Goal: Use online tool/utility: Use online tool/utility

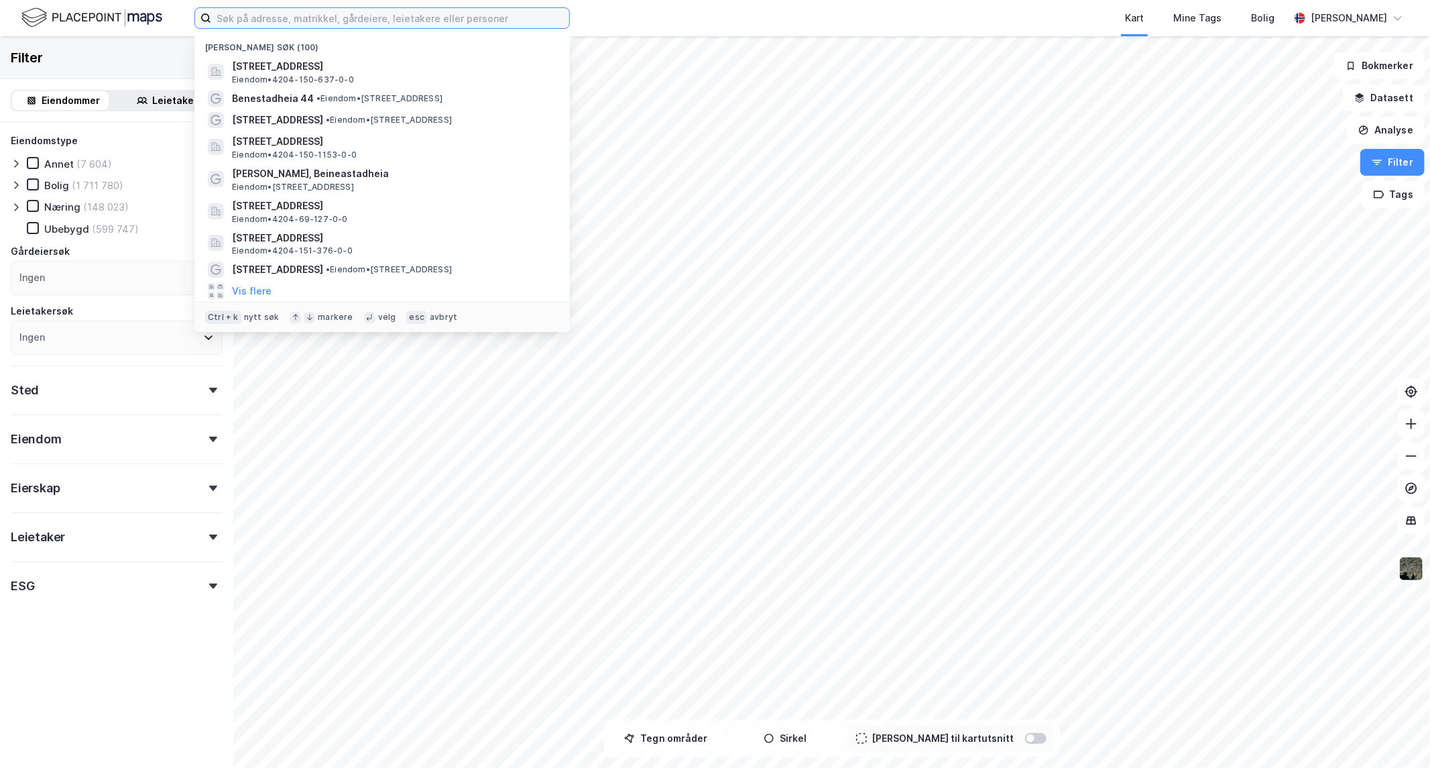
click at [364, 9] on input at bounding box center [390, 18] width 358 height 20
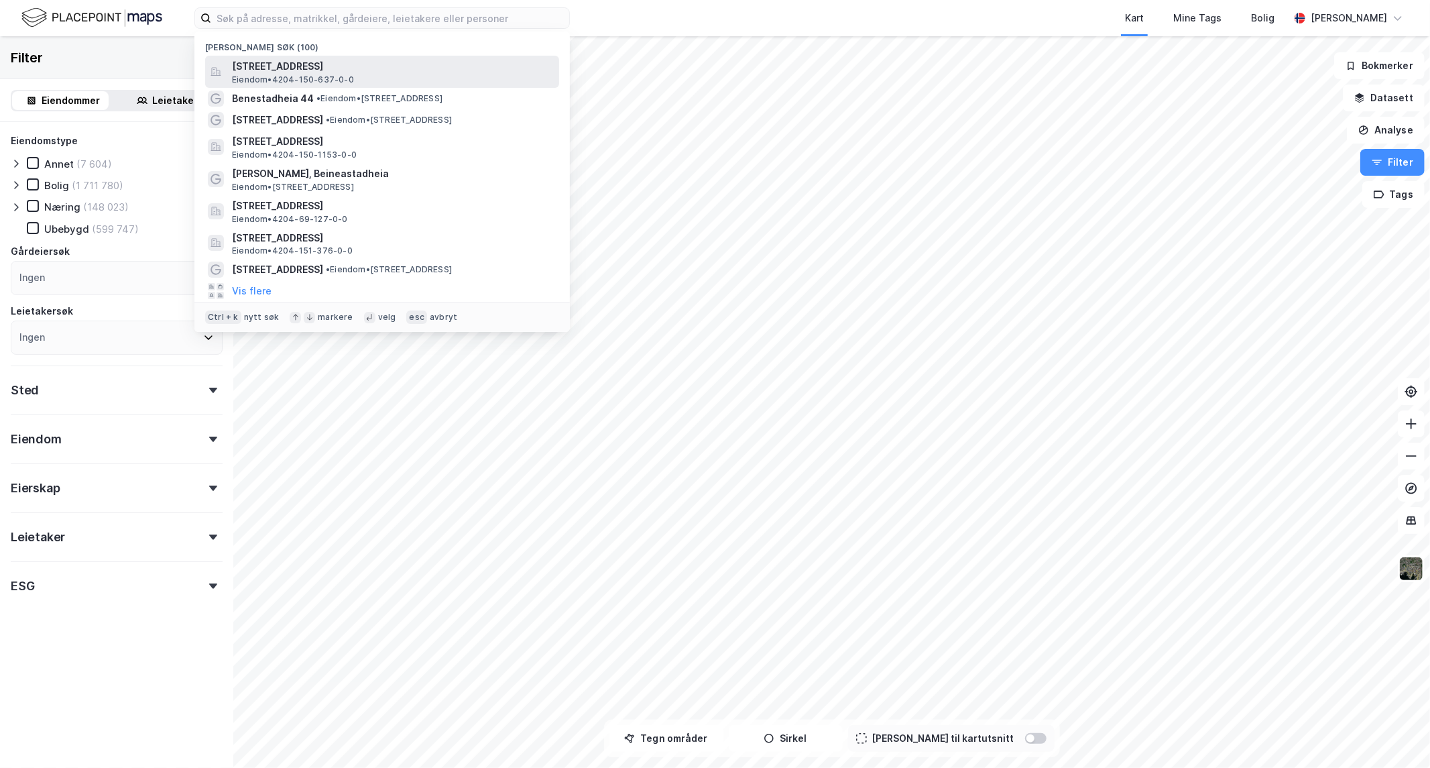
click at [323, 74] on span "Eiendom • 4204-150-637-0-0" at bounding box center [293, 79] width 122 height 11
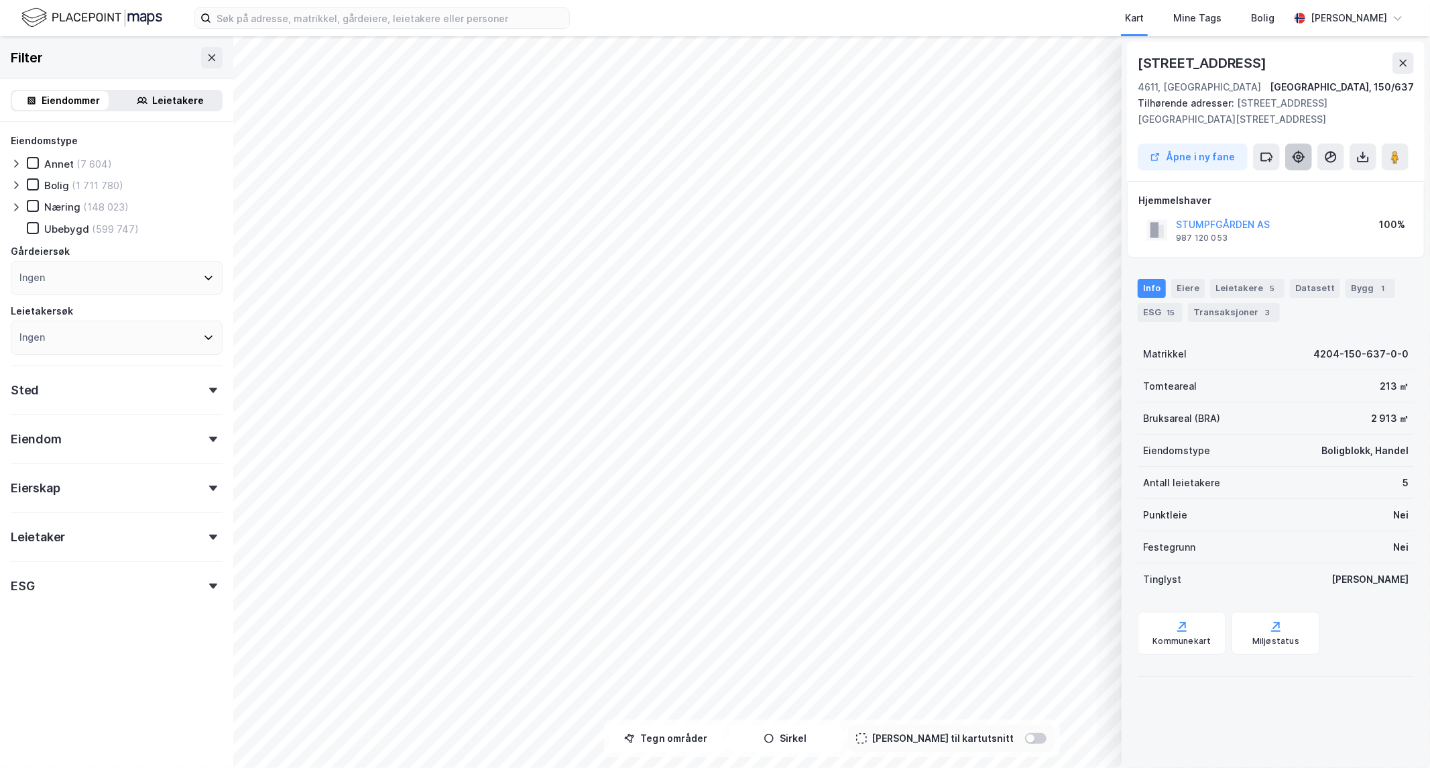
click at [1305, 150] on icon at bounding box center [1298, 156] width 13 height 13
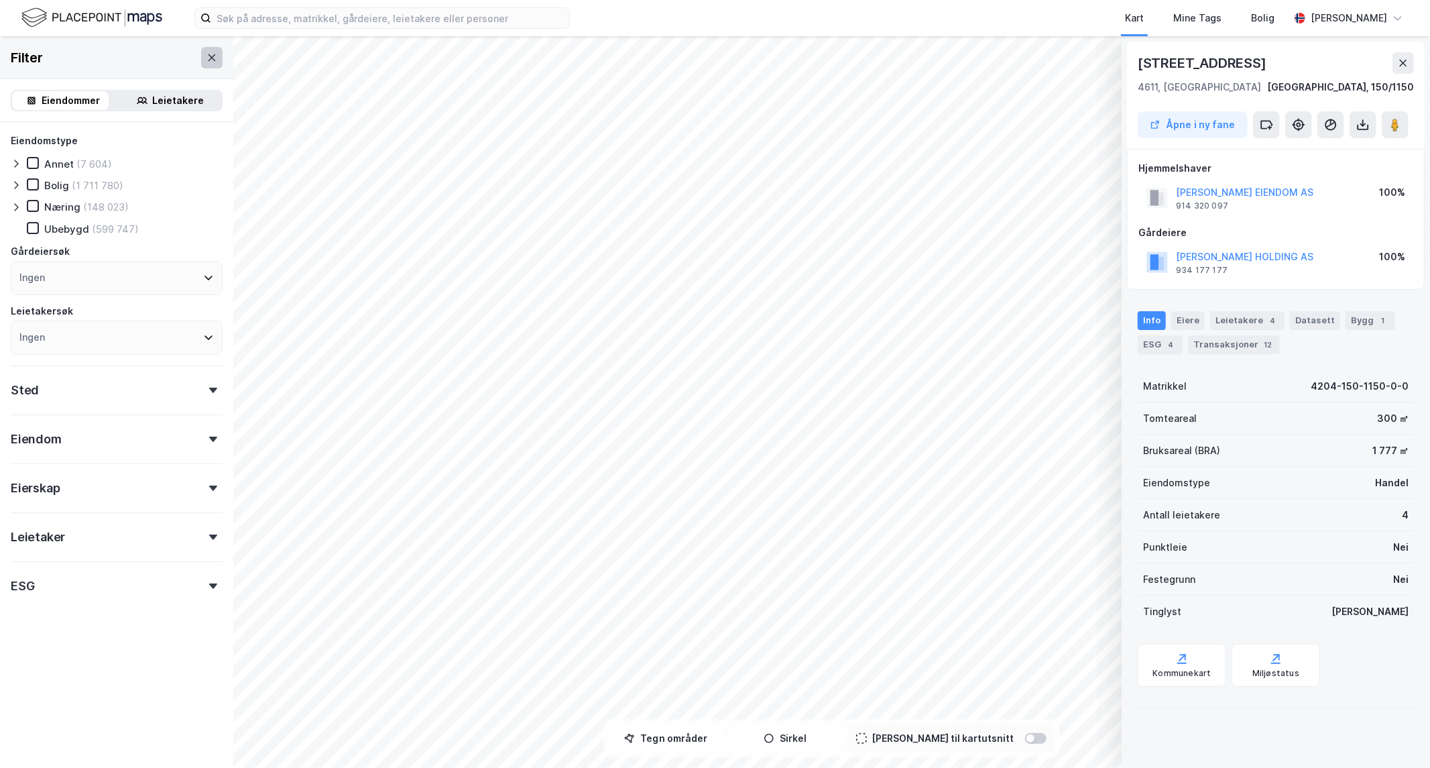
click at [207, 56] on icon at bounding box center [212, 57] width 11 height 11
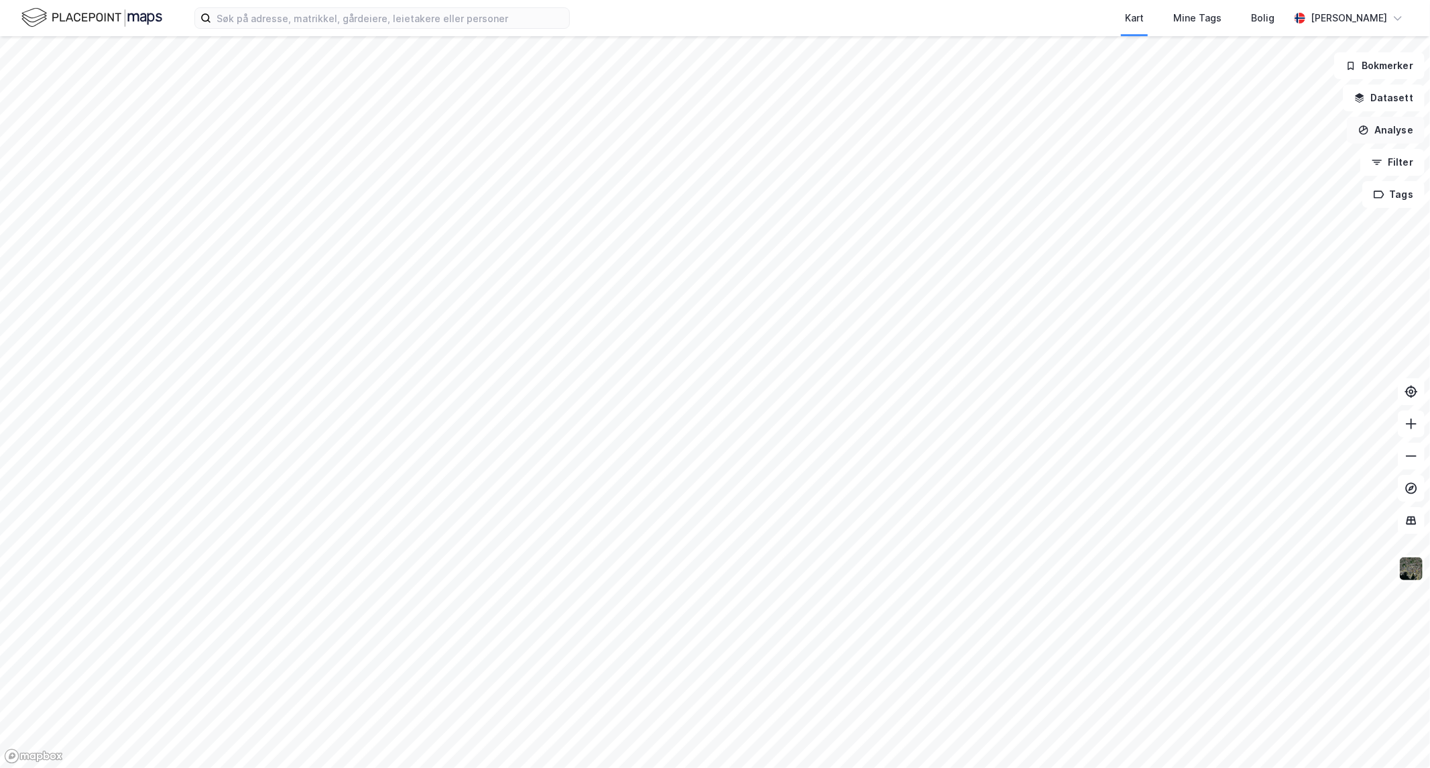
click at [1391, 134] on button "Analyse" at bounding box center [1386, 130] width 78 height 27
click at [1254, 243] on div "Reisetidsanalyse" at bounding box center [1269, 240] width 117 height 11
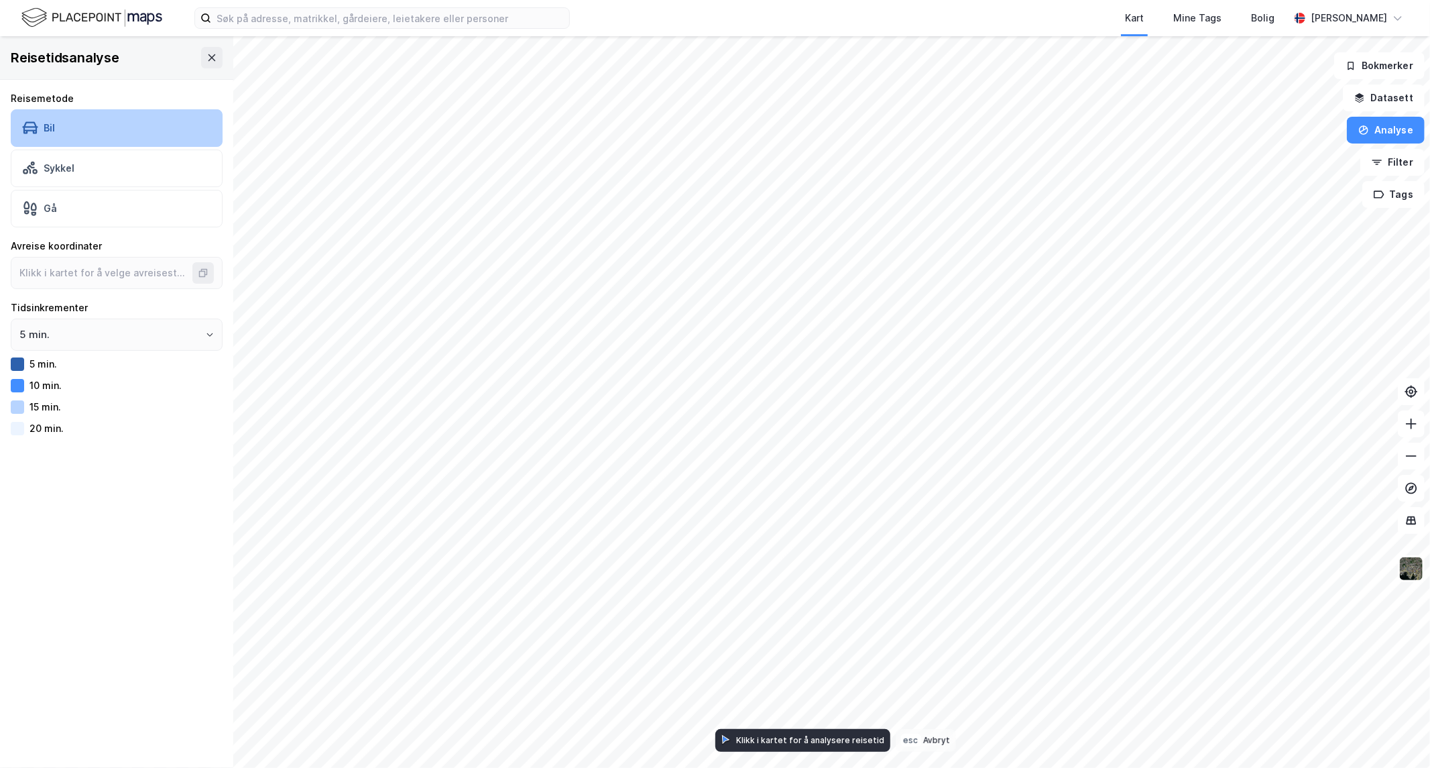
click at [63, 135] on div "Bil" at bounding box center [117, 128] width 212 height 38
click at [1419, 457] on button at bounding box center [1411, 456] width 27 height 27
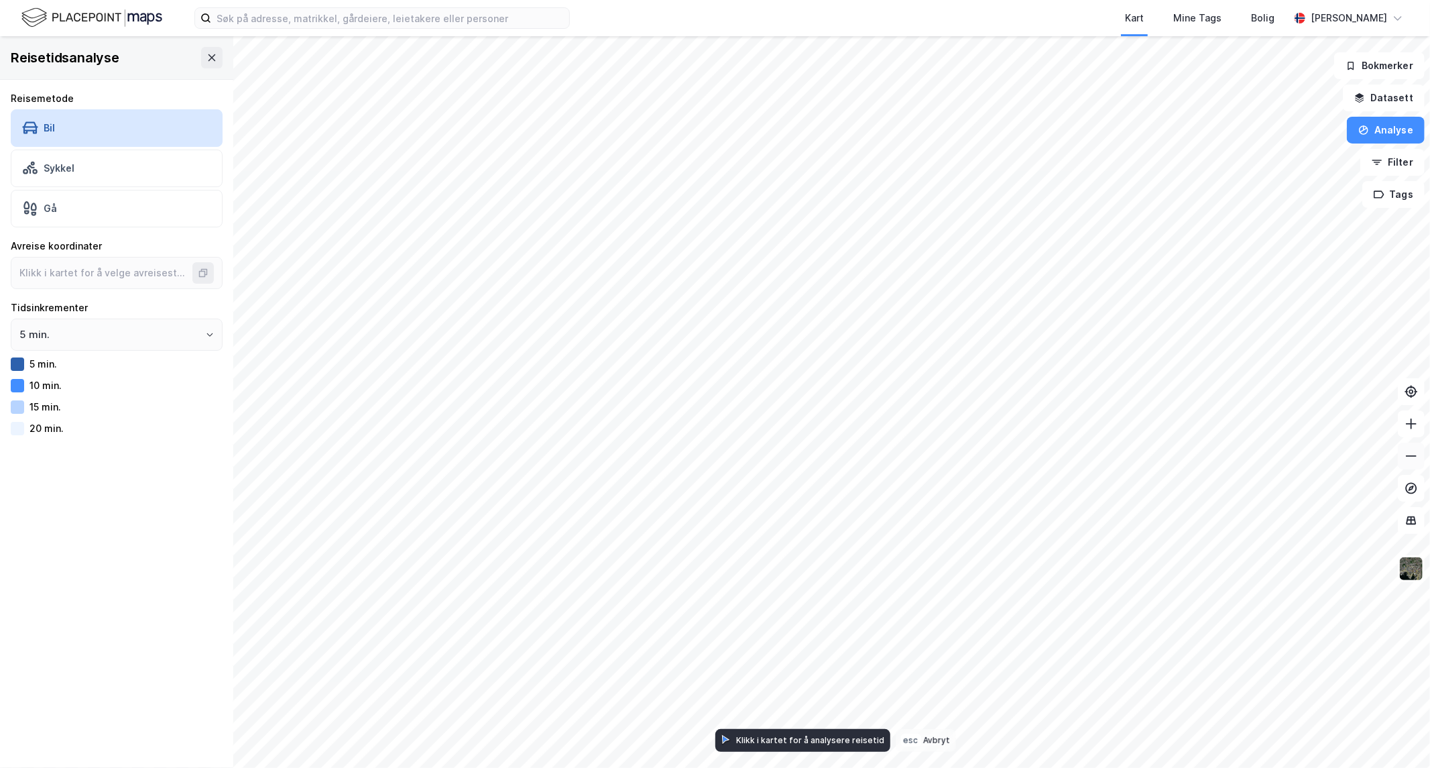
type input "58.146599674366655, 7.9923331013077075"
click at [154, 271] on input "58.146599674366655, 7.9923331013077075" at bounding box center [103, 272] width 184 height 31
click at [58, 520] on div "Reisetidsanalyse Reisemetode Bil Sykkel Gå Avreise koordinater 58.1465996743666…" at bounding box center [116, 401] width 233 height 731
click at [115, 337] on input "5 min." at bounding box center [116, 334] width 211 height 31
drag, startPoint x: 93, startPoint y: 375, endPoint x: 91, endPoint y: 361, distance: 14.9
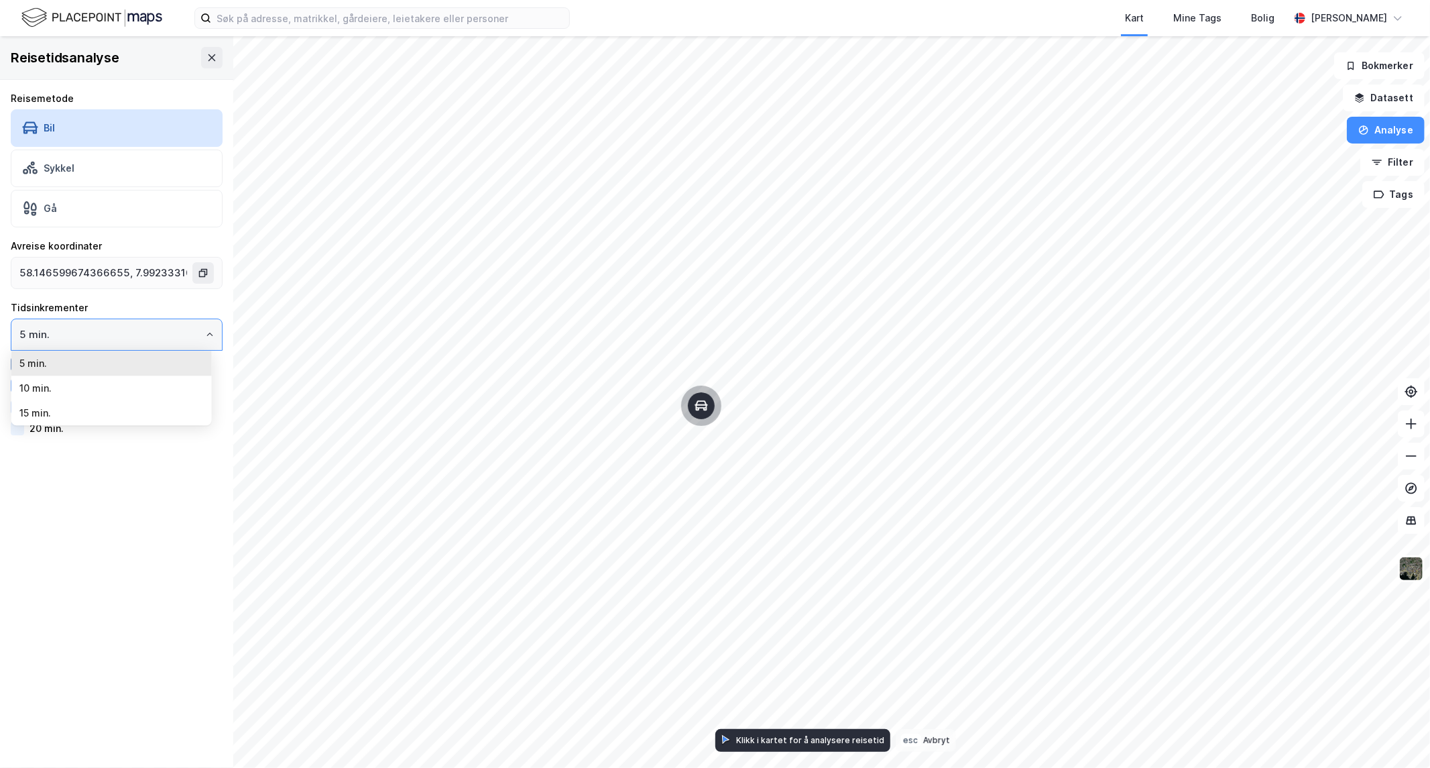
click at [91, 361] on ul "5 min. 10 min. 15 min." at bounding box center [111, 388] width 200 height 74
click at [91, 361] on li "5 min." at bounding box center [111, 363] width 200 height 25
click at [38, 550] on div "Reisetidsanalyse Reisemetode Bil Sykkel Gå Avreise koordinater 58.1465996743666…" at bounding box center [116, 401] width 233 height 731
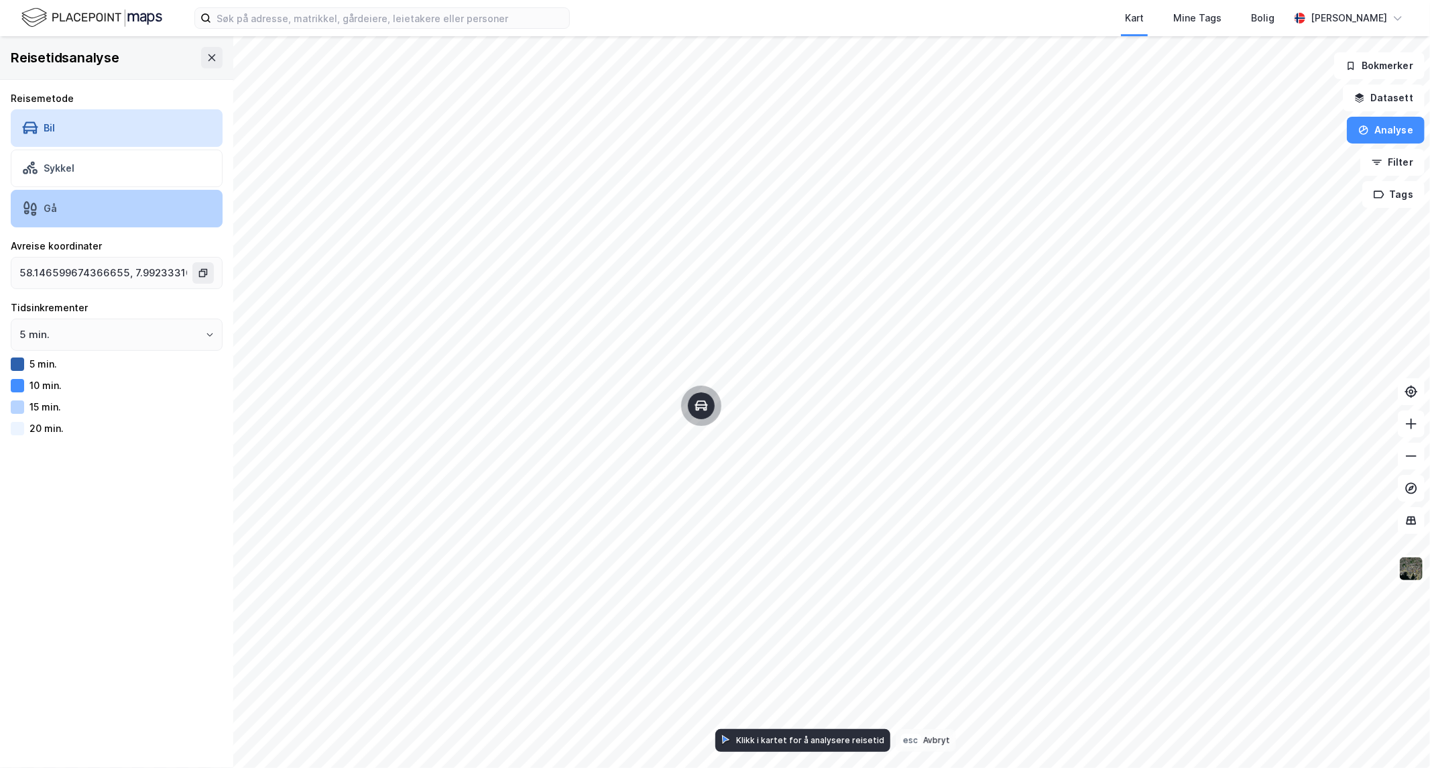
click at [78, 202] on div "Gå" at bounding box center [117, 209] width 212 height 38
